Goal: Task Accomplishment & Management: Manage account settings

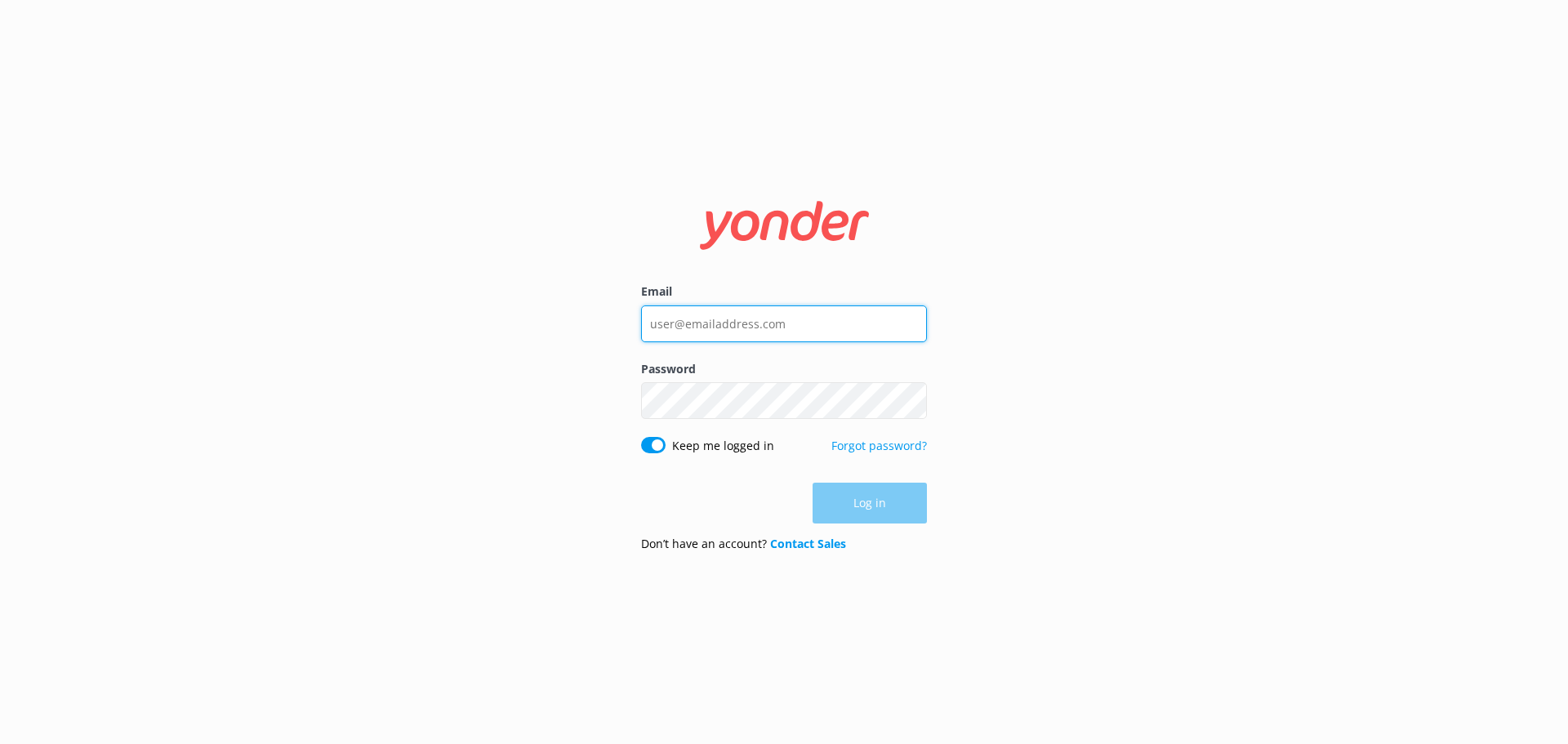
type input "[EMAIL_ADDRESS][DOMAIN_NAME]"
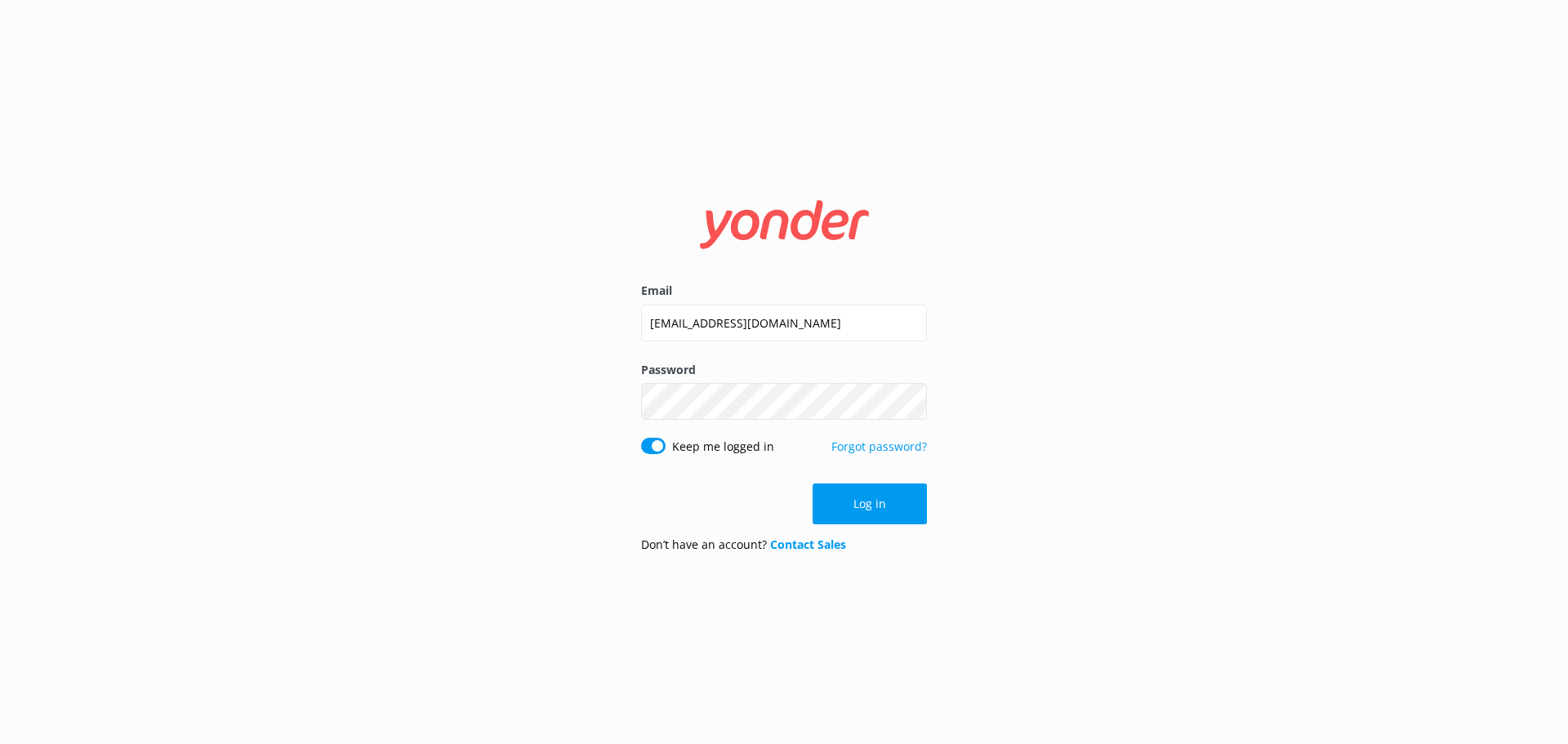
drag, startPoint x: 850, startPoint y: 516, endPoint x: 899, endPoint y: 482, distance: 59.6
click at [852, 515] on div "Log in" at bounding box center [784, 504] width 286 height 41
click at [888, 501] on button "Log in" at bounding box center [870, 504] width 114 height 41
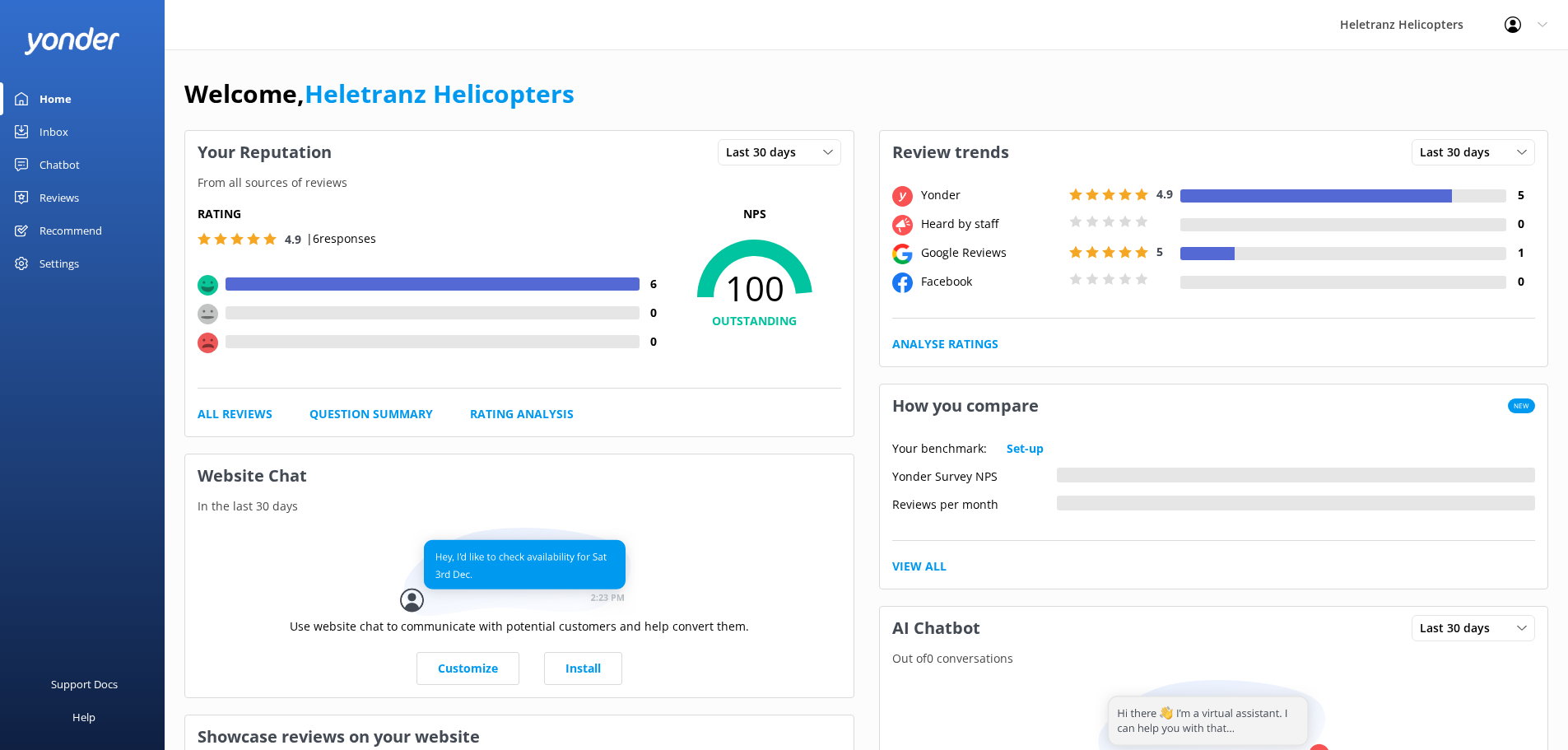
click at [64, 193] on div "Reviews" at bounding box center [60, 197] width 40 height 33
